Goal: Task Accomplishment & Management: Manage account settings

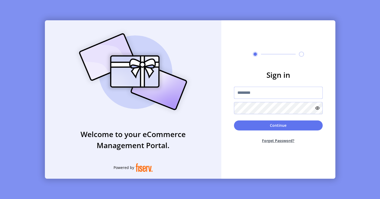
click at [256, 93] on input "text" at bounding box center [278, 93] width 89 height 12
paste input "**********"
type input "**********"
click at [273, 133] on div "Continue Forget Password?" at bounding box center [278, 134] width 89 height 27
click at [317, 109] on icon at bounding box center [317, 108] width 4 height 4
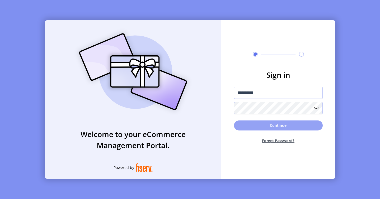
click at [293, 123] on button "Continue" at bounding box center [278, 126] width 89 height 10
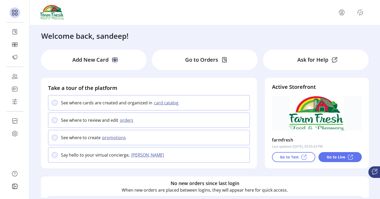
click at [342, 12] on icon "menu" at bounding box center [341, 12] width 8 height 8
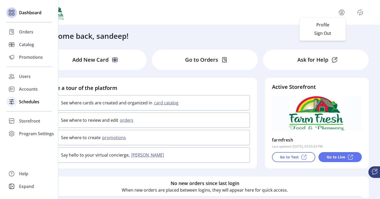
click at [23, 102] on span "Schedules" at bounding box center [29, 102] width 20 height 6
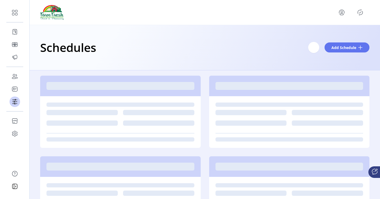
click at [362, 7] on div at bounding box center [204, 12] width 329 height 15
click at [362, 8] on icon "Publisher Panel" at bounding box center [360, 12] width 8 height 8
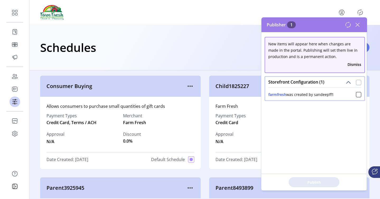
click at [357, 82] on div at bounding box center [358, 82] width 5 height 5
click at [306, 182] on span "Publish 1 Items" at bounding box center [313, 183] width 37 height 6
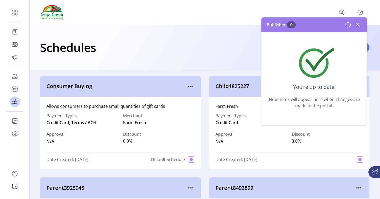
click at [358, 23] on icon at bounding box center [357, 25] width 8 height 8
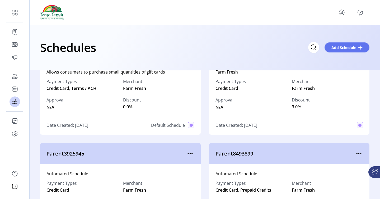
scroll to position [42, 0]
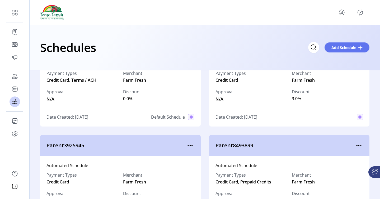
click at [363, 12] on icon "Publisher Panel" at bounding box center [360, 12] width 8 height 8
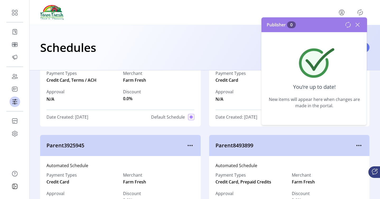
click at [189, 145] on icon "menu" at bounding box center [190, 145] width 8 height 8
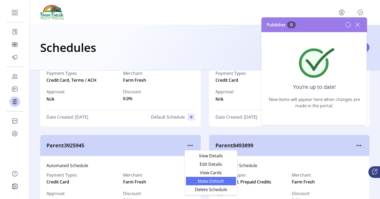
click at [196, 183] on span "Make Default" at bounding box center [211, 181] width 44 height 4
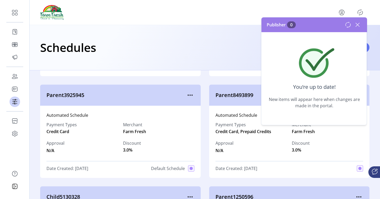
scroll to position [94, 0]
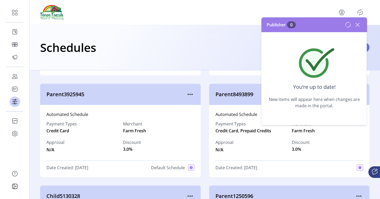
click at [360, 11] on icon "Publisher Panel" at bounding box center [360, 12] width 8 height 8
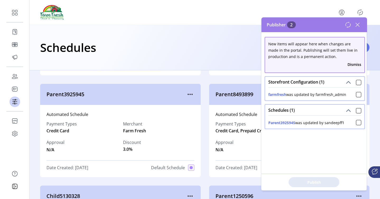
scroll to position [0, 0]
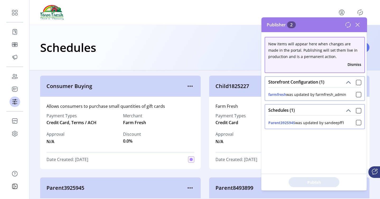
click at [360, 22] on icon at bounding box center [357, 25] width 8 height 8
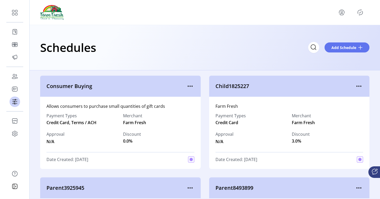
click at [359, 13] on icon "Publisher Panel" at bounding box center [360, 12] width 8 height 8
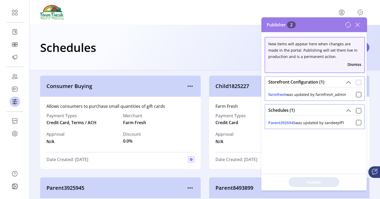
click at [357, 82] on div at bounding box center [358, 82] width 5 height 5
click at [306, 173] on div "New items will appear here when changes are made in the portal. Publishing will…" at bounding box center [314, 111] width 106 height 158
click at [303, 179] on button "Publish 2 Items" at bounding box center [313, 182] width 51 height 10
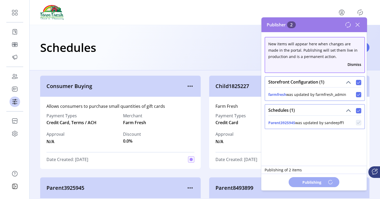
click at [106, 49] on div "Schedules Add Schedule" at bounding box center [204, 47] width 329 height 18
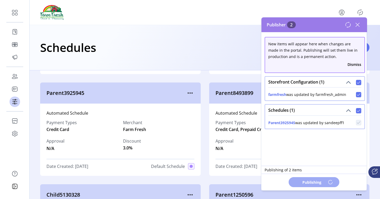
scroll to position [98, 0]
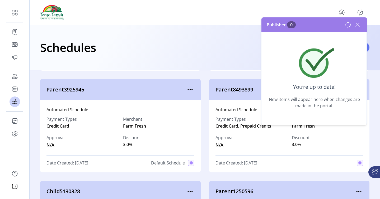
click at [358, 25] on icon at bounding box center [357, 25] width 8 height 8
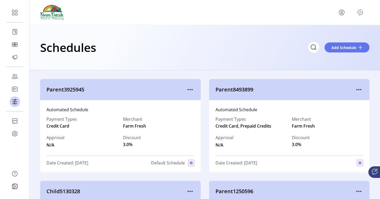
scroll to position [0, 0]
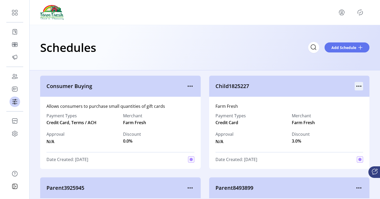
click at [356, 84] on icon "menu" at bounding box center [358, 86] width 8 height 8
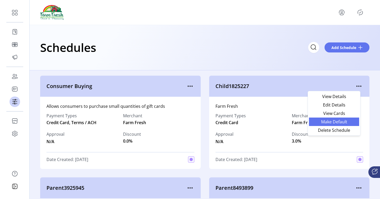
click at [346, 120] on span "Make Default" at bounding box center [334, 122] width 44 height 4
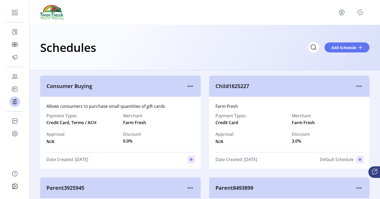
click at [360, 14] on icon "Publisher Panel" at bounding box center [360, 12] width 8 height 8
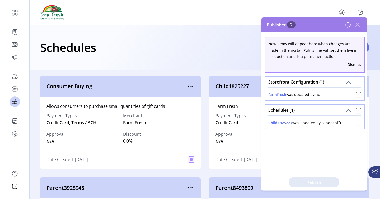
drag, startPoint x: 325, startPoint y: 93, endPoint x: 258, endPoint y: 96, distance: 67.3
click at [258, 96] on body "Dashboard Orders Catalog Promotions Users Accounts Schedules Storefront Configu…" at bounding box center [190, 99] width 380 height 199
click at [299, 101] on p-panel "Storefront Configuration (1) farmfresh was updated by null" at bounding box center [314, 89] width 100 height 28
click at [360, 82] on div "Storefront Configuration (1)" at bounding box center [314, 82] width 99 height 11
click at [358, 82] on div at bounding box center [358, 82] width 5 height 5
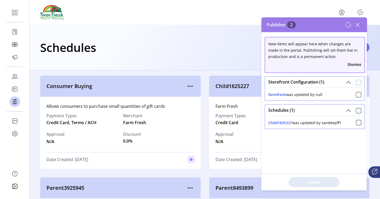
scroll to position [3, 2]
drag, startPoint x: 317, startPoint y: 94, endPoint x: 325, endPoint y: 94, distance: 8.4
click at [325, 94] on div "farmfresh was updated by null" at bounding box center [314, 94] width 93 height 8
click at [316, 180] on span "Publish 2 Items" at bounding box center [313, 183] width 37 height 6
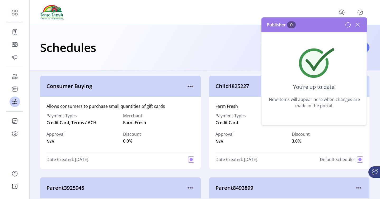
click at [357, 25] on icon at bounding box center [357, 25] width 4 height 4
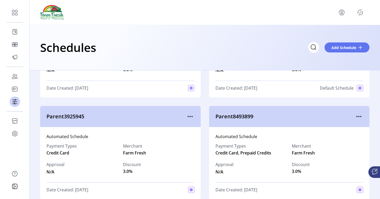
scroll to position [73, 0]
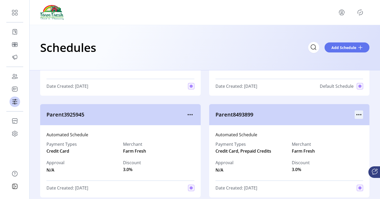
click at [357, 114] on icon "menu" at bounding box center [358, 115] width 8 height 8
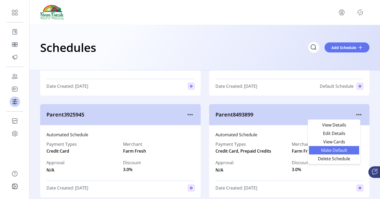
click at [343, 150] on span "Make Default" at bounding box center [334, 150] width 44 height 4
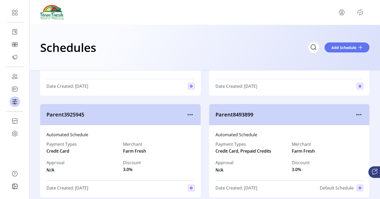
click at [360, 9] on icon "Publisher Panel" at bounding box center [360, 12] width 8 height 8
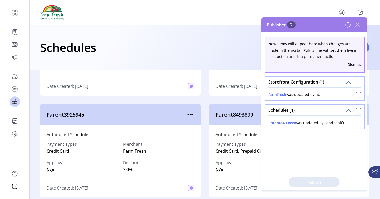
drag, startPoint x: 330, startPoint y: 93, endPoint x: 268, endPoint y: 93, distance: 62.0
click at [268, 93] on div "farmfresh was updated by null" at bounding box center [314, 93] width 99 height 13
click at [245, 113] on span "Parent8493899" at bounding box center [284, 115] width 139 height 8
click at [359, 21] on icon at bounding box center [357, 25] width 8 height 8
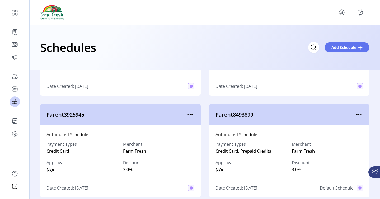
click at [359, 13] on icon "Publisher Panel" at bounding box center [360, 13] width 2 height 2
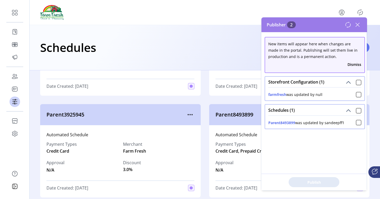
click at [212, 146] on div "Automated Schedule Payment Types Credit Card, Prepaid Credits Merchant Farm Fre…" at bounding box center [289, 161] width 160 height 72
click at [358, 24] on icon at bounding box center [357, 25] width 4 height 4
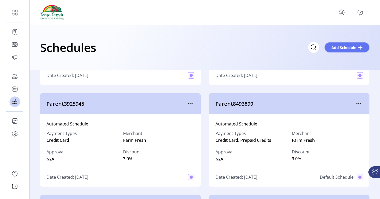
scroll to position [84, 0]
click at [187, 101] on icon "menu" at bounding box center [190, 103] width 8 height 8
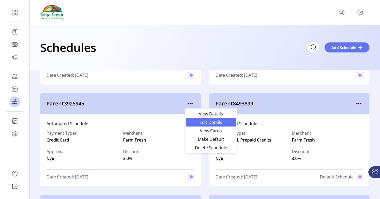
click at [193, 122] on span "Edit Details" at bounding box center [211, 122] width 44 height 4
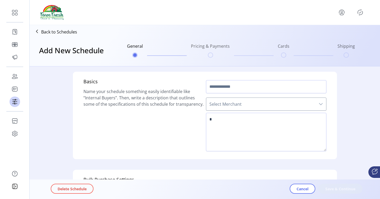
type input "**********"
type textarea "**********"
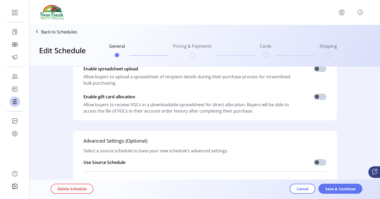
scroll to position [124, 0]
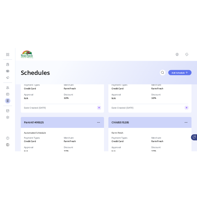
scroll to position [861, 0]
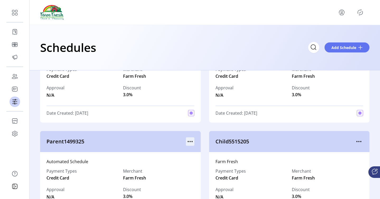
click at [189, 141] on icon "menu" at bounding box center [190, 141] width 8 height 8
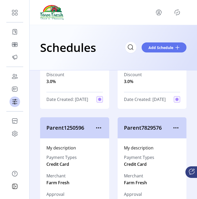
scroll to position [144, 0]
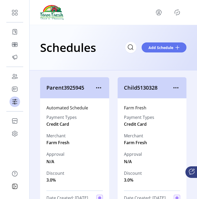
click at [178, 9] on icon "Publisher Panel" at bounding box center [177, 12] width 8 height 8
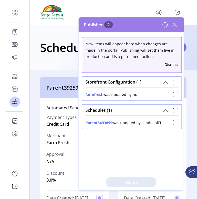
click at [173, 82] on div at bounding box center [175, 82] width 5 height 5
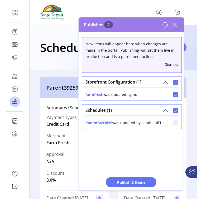
scroll to position [3, 2]
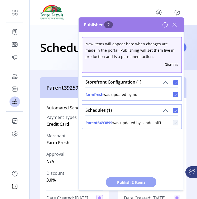
click at [133, 183] on span "Publish 2 Items" at bounding box center [131, 183] width 37 height 6
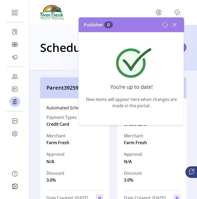
click at [174, 23] on icon at bounding box center [174, 25] width 8 height 8
